Goal: Task Accomplishment & Management: Complete application form

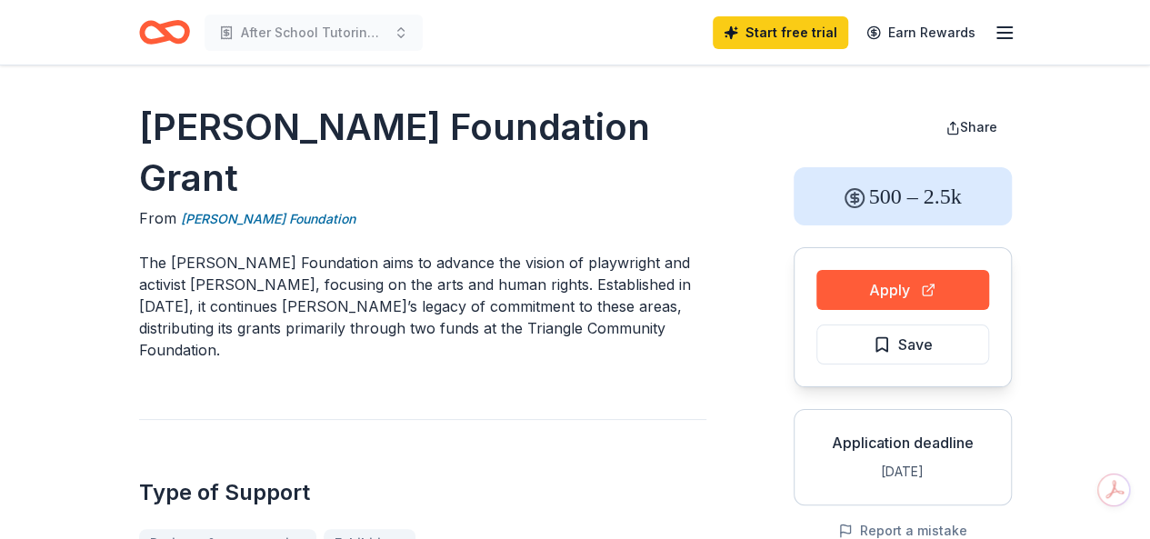
click at [159, 27] on icon "Home" at bounding box center [172, 32] width 28 height 18
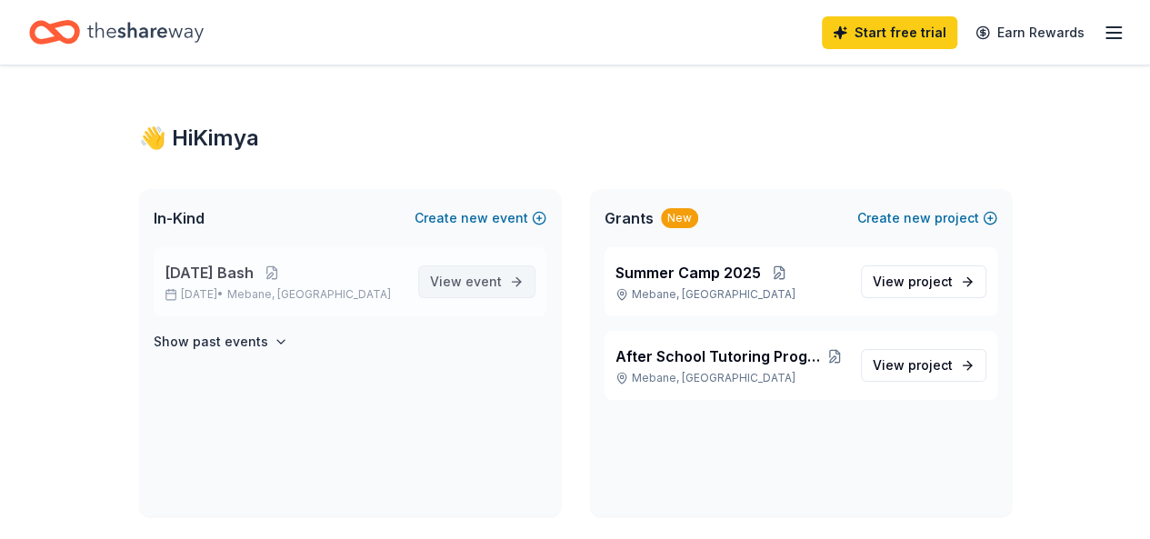
click at [447, 276] on span "View event" at bounding box center [466, 282] width 72 height 22
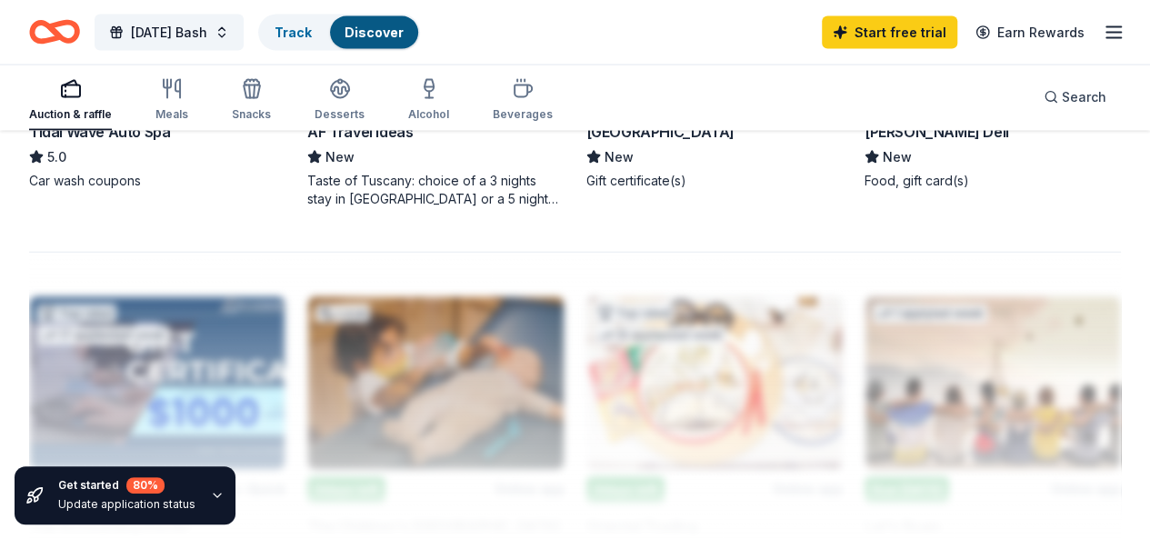
scroll to position [1860, 0]
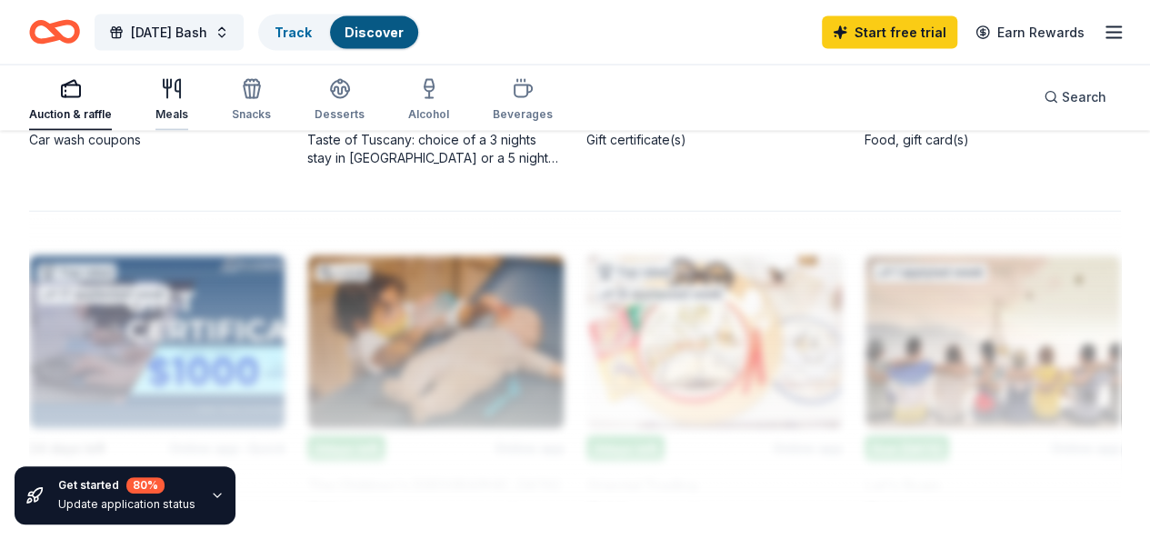
click at [188, 107] on div "Meals" at bounding box center [171, 114] width 33 height 15
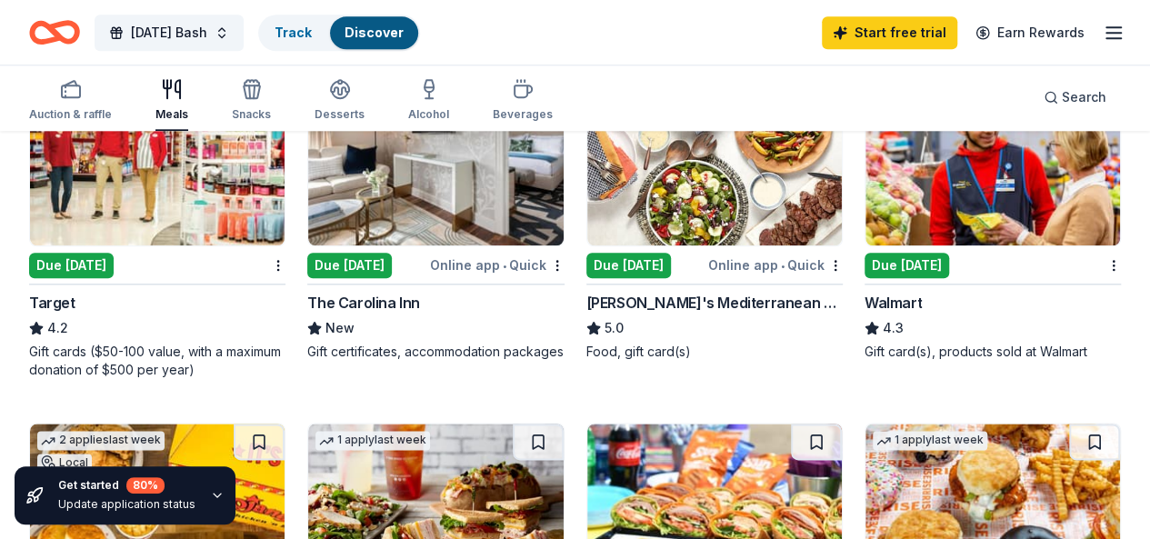
scroll to position [909, 0]
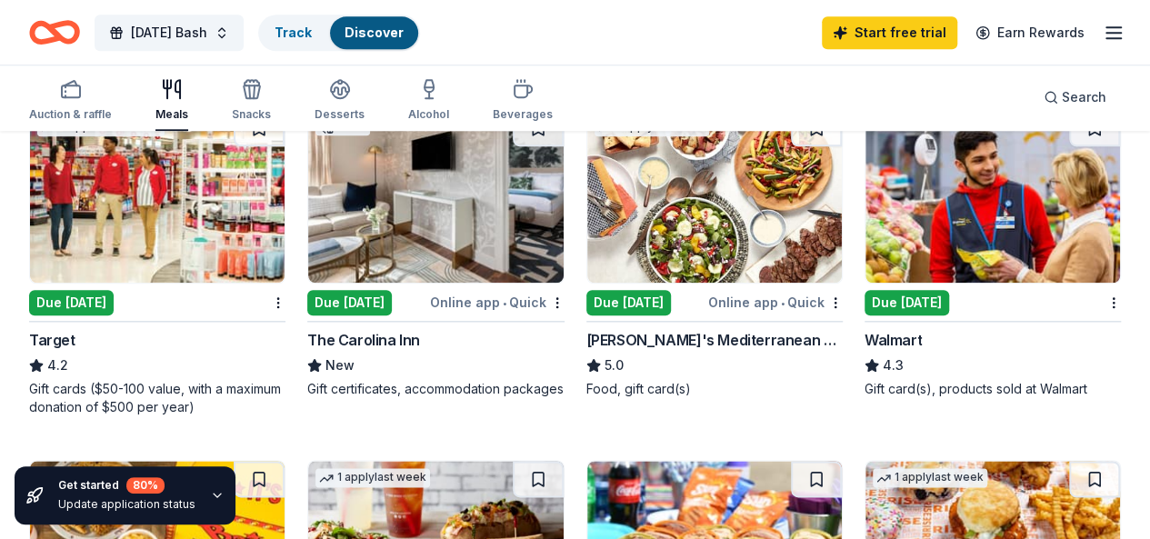
click at [865, 315] on div "Due [DATE]" at bounding box center [907, 302] width 85 height 25
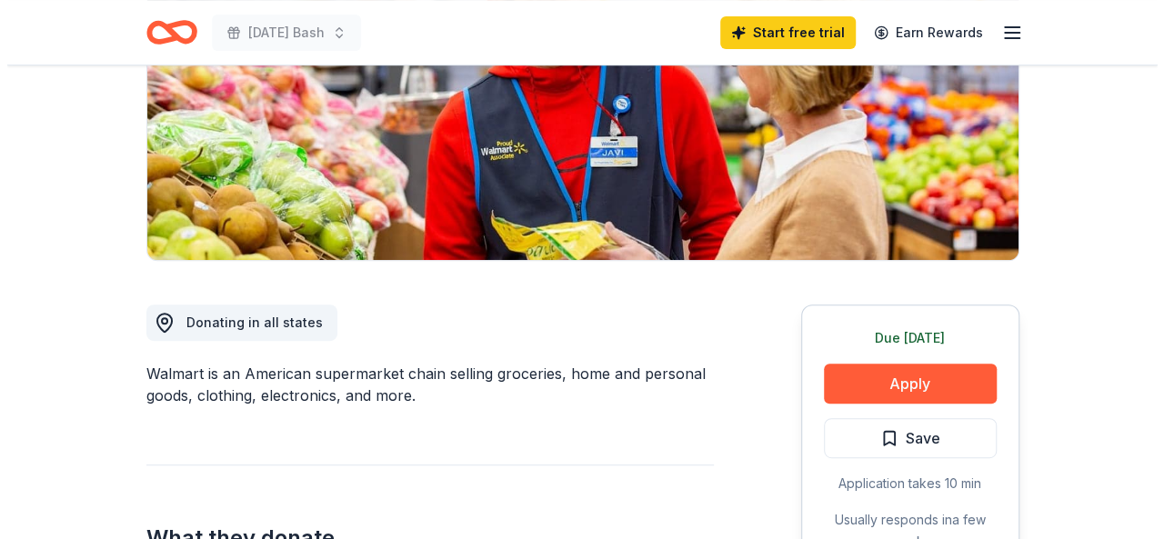
scroll to position [364, 0]
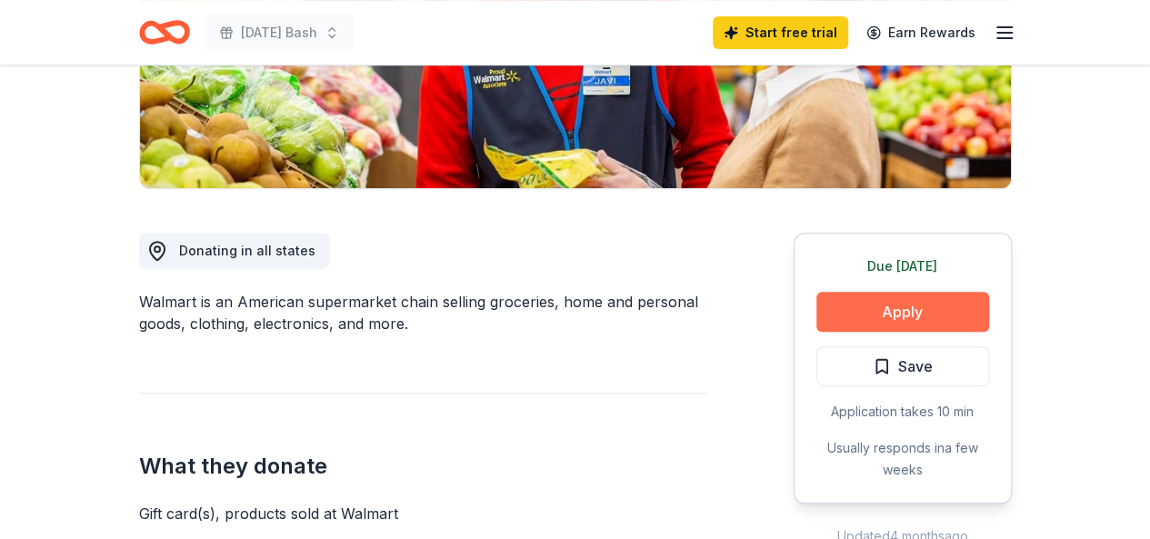
click at [846, 310] on button "Apply" at bounding box center [902, 312] width 173 height 40
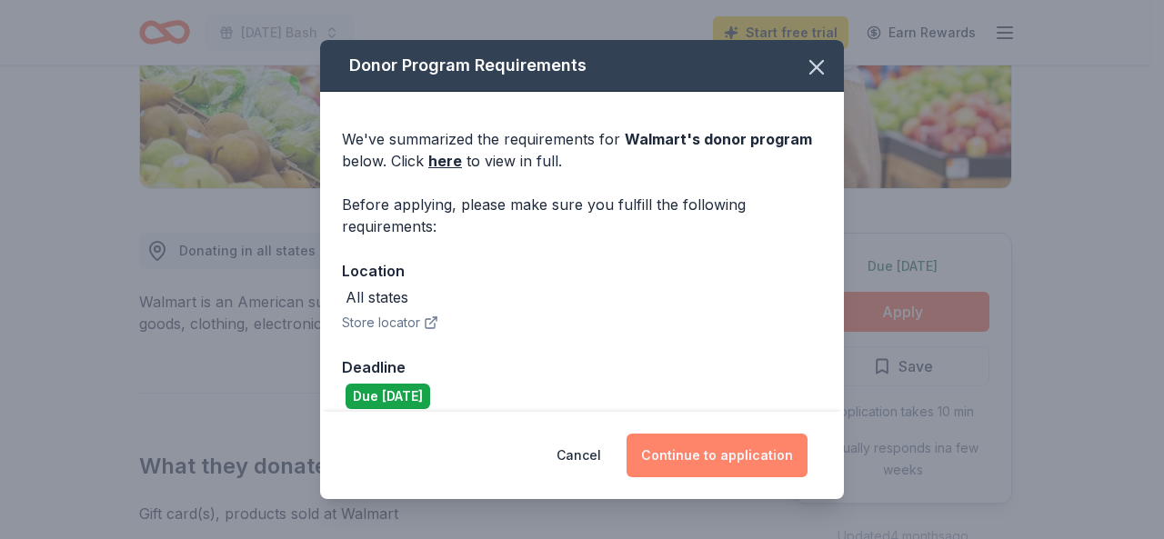
click at [735, 462] on button "Continue to application" at bounding box center [716, 456] width 181 height 44
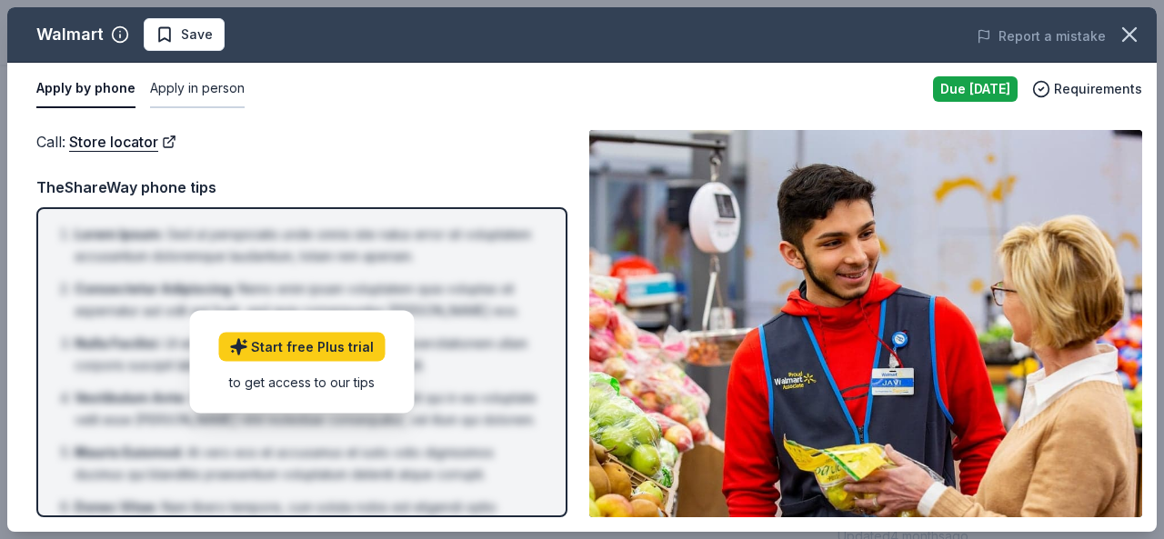
click at [211, 85] on button "Apply in person" at bounding box center [197, 89] width 95 height 38
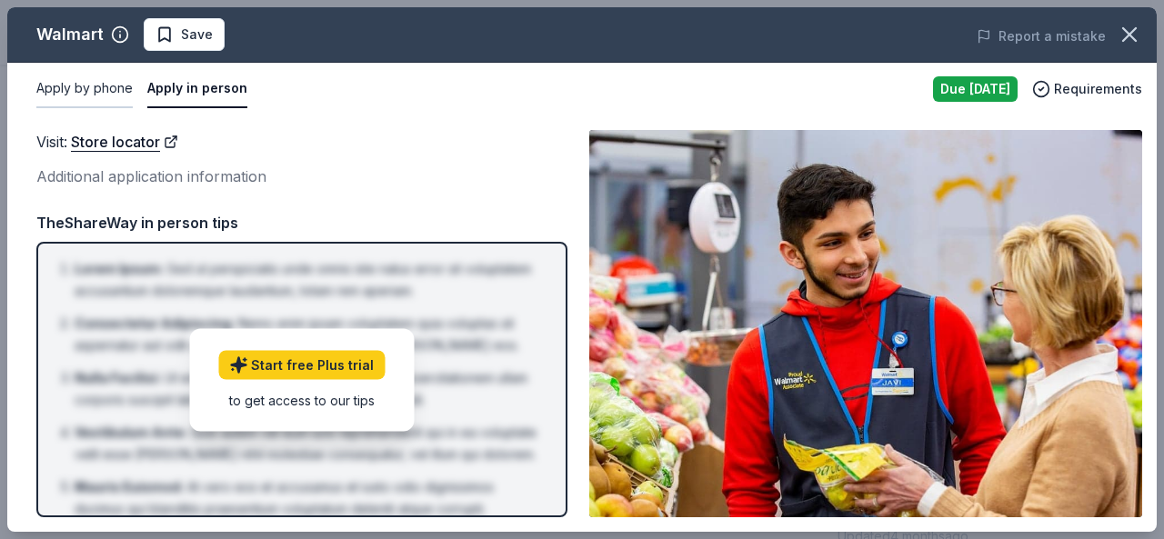
click at [55, 89] on button "Apply by phone" at bounding box center [84, 89] width 96 height 38
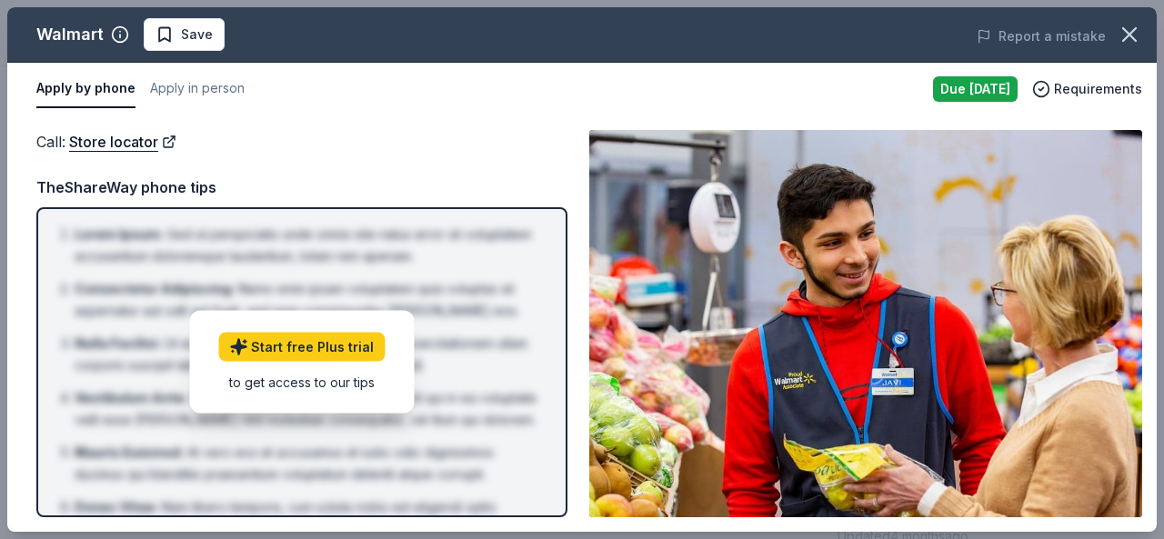
drag, startPoint x: 980, startPoint y: 81, endPoint x: 977, endPoint y: 96, distance: 15.7
click at [979, 82] on div "Due [DATE]" at bounding box center [975, 88] width 85 height 25
